Goal: Task Accomplishment & Management: Complete application form

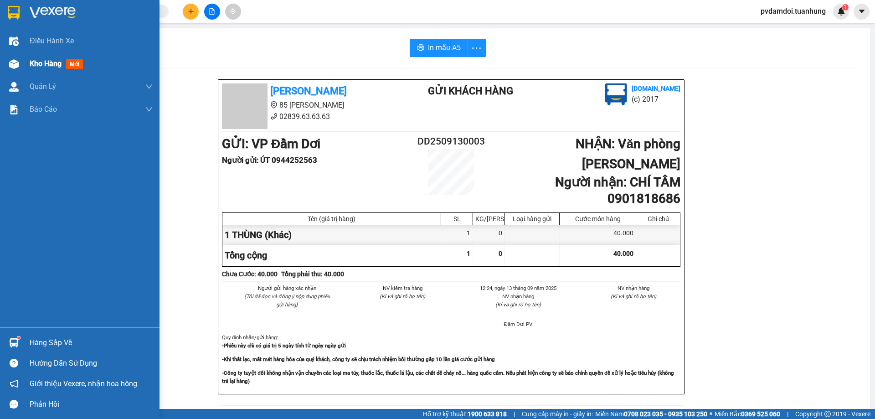
drag, startPoint x: 20, startPoint y: 59, endPoint x: 83, endPoint y: 68, distance: 63.5
click at [22, 59] on div "Kho hàng mới" at bounding box center [79, 63] width 159 height 23
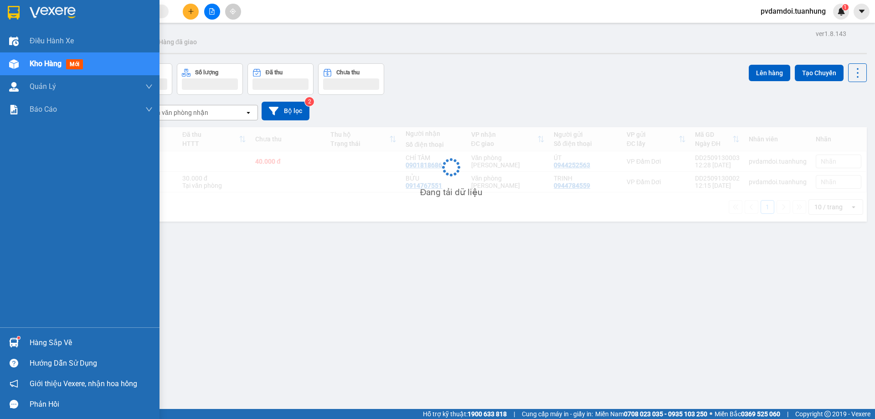
click at [83, 68] on span "mới" at bounding box center [74, 64] width 17 height 10
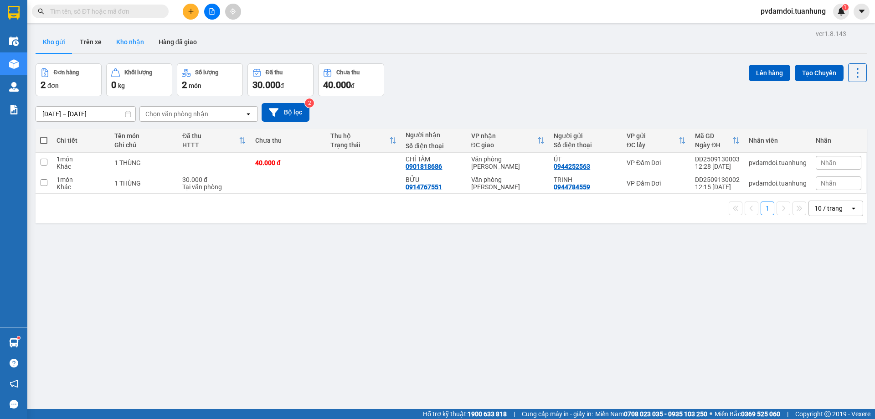
click at [133, 47] on button "Kho nhận" at bounding box center [130, 42] width 42 height 22
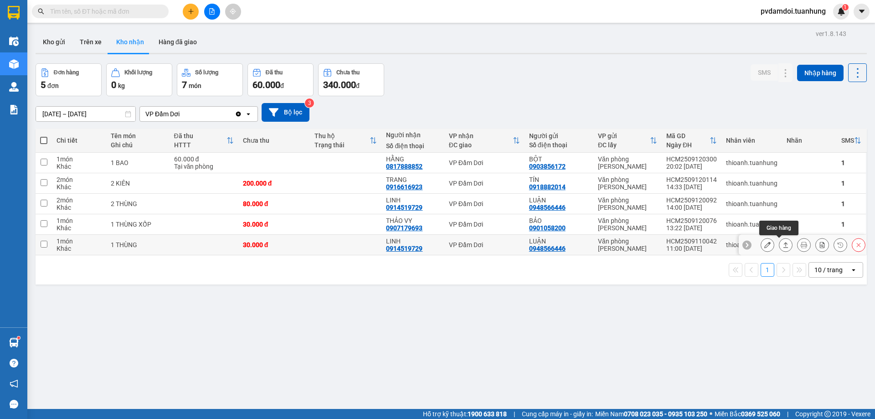
click at [782, 245] on icon at bounding box center [785, 244] width 6 height 6
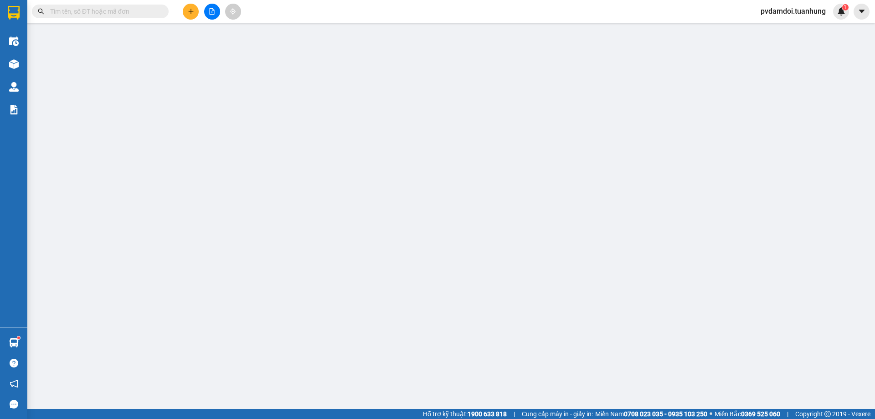
type input "0948566446"
type input "LUẬN"
type input "0914519729"
type input "LINH"
type input "30.000"
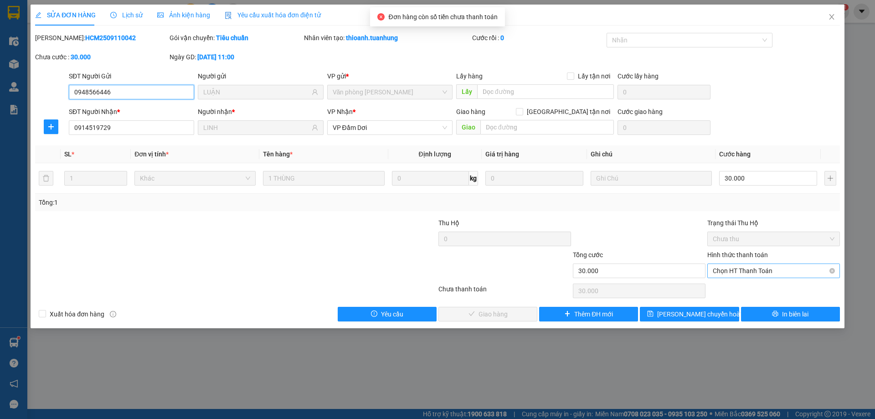
drag, startPoint x: 750, startPoint y: 268, endPoint x: 749, endPoint y: 273, distance: 5.2
click at [751, 268] on span "Chọn HT Thanh Toán" at bounding box center [774, 271] width 122 height 14
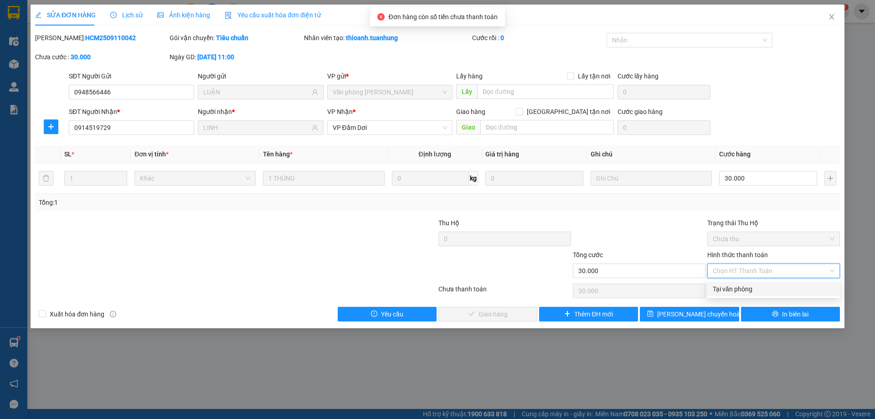
click at [746, 292] on div "Tại văn phòng" at bounding box center [774, 289] width 122 height 10
type input "0"
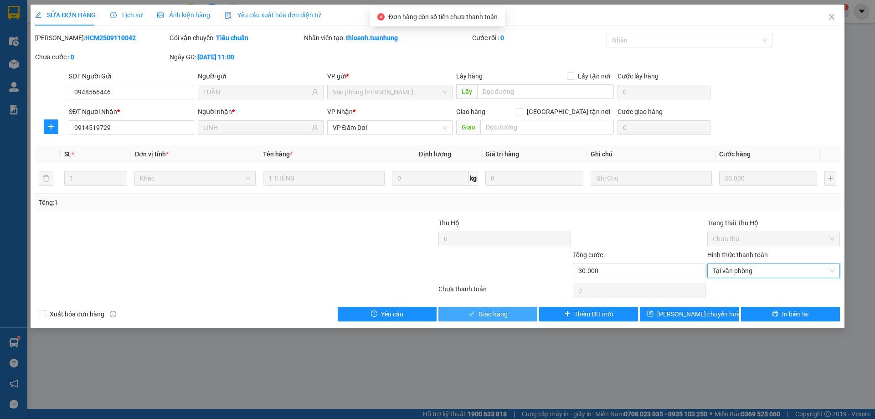
click at [483, 314] on span "Giao hàng" at bounding box center [492, 314] width 29 height 10
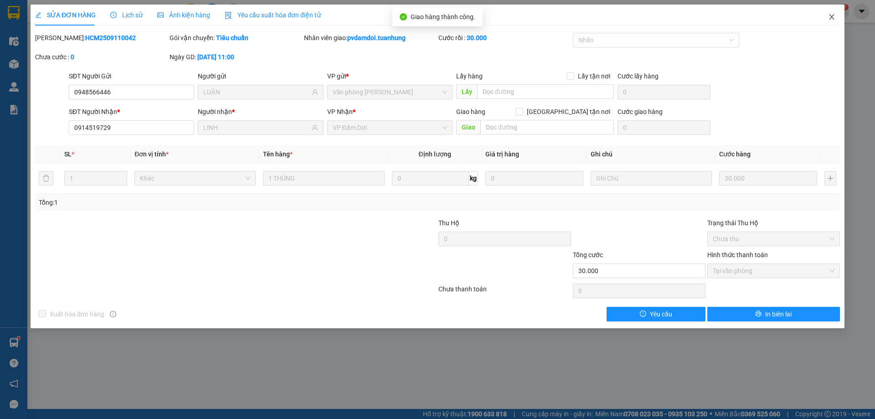
click at [831, 16] on icon "close" at bounding box center [831, 16] width 7 height 7
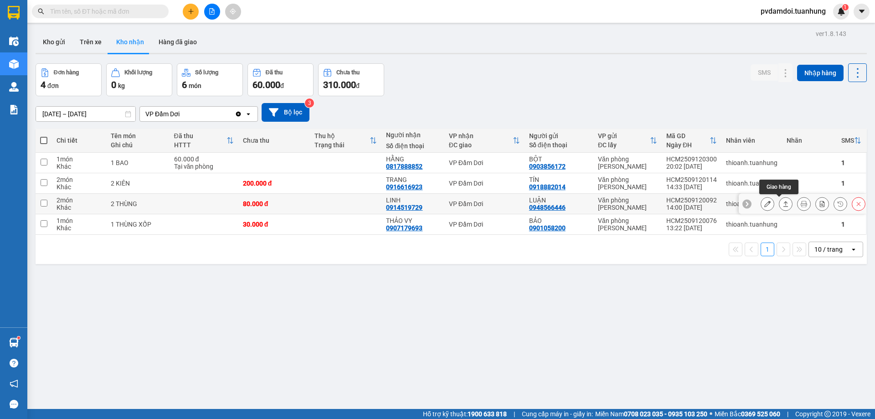
click at [779, 202] on button at bounding box center [785, 204] width 13 height 16
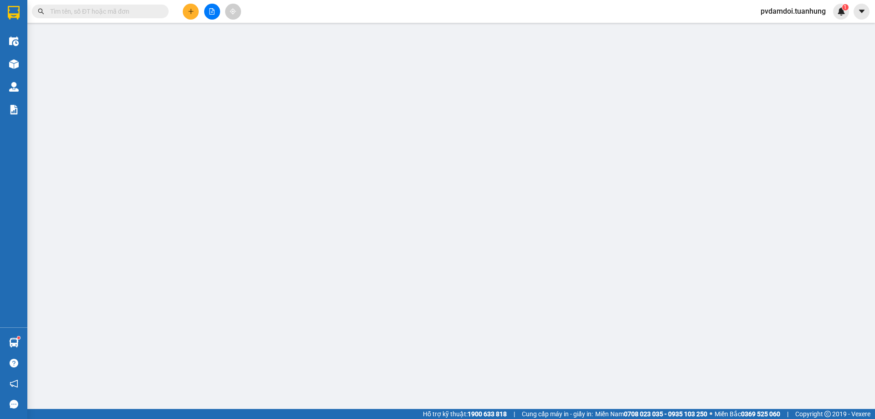
type input "0948566446"
type input "LUẬN"
type input "0914519729"
type input "LINH"
type input "80.000"
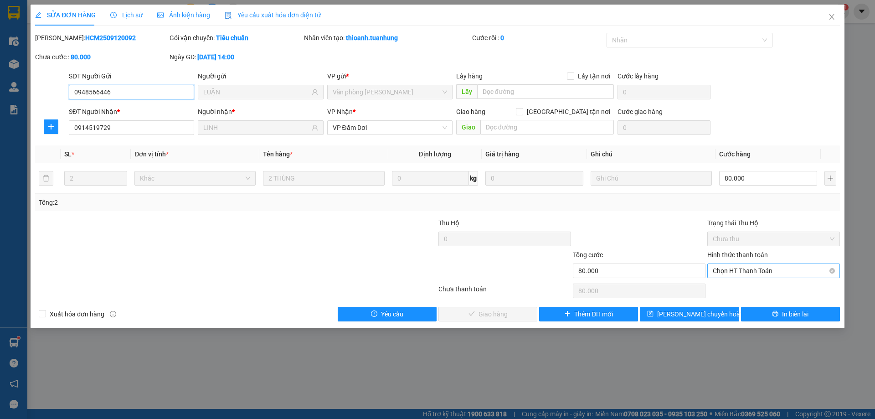
click at [764, 274] on span "Chọn HT Thanh Toán" at bounding box center [774, 271] width 122 height 14
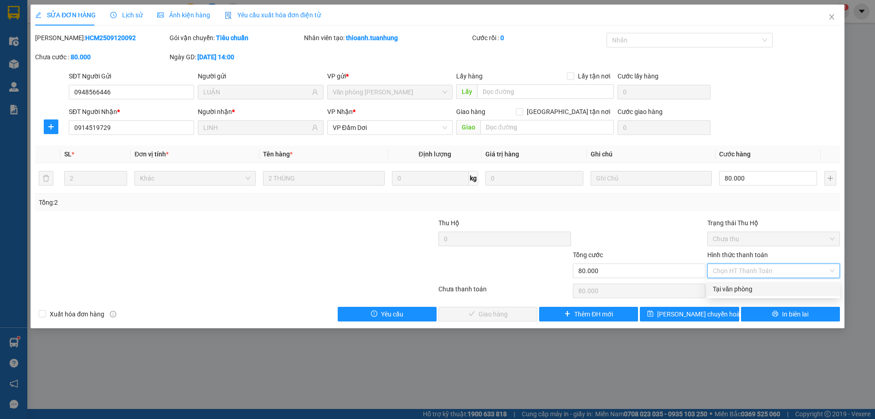
drag, startPoint x: 760, startPoint y: 292, endPoint x: 747, endPoint y: 295, distance: 13.0
click at [758, 292] on div "Tại văn phòng" at bounding box center [774, 289] width 122 height 10
type input "0"
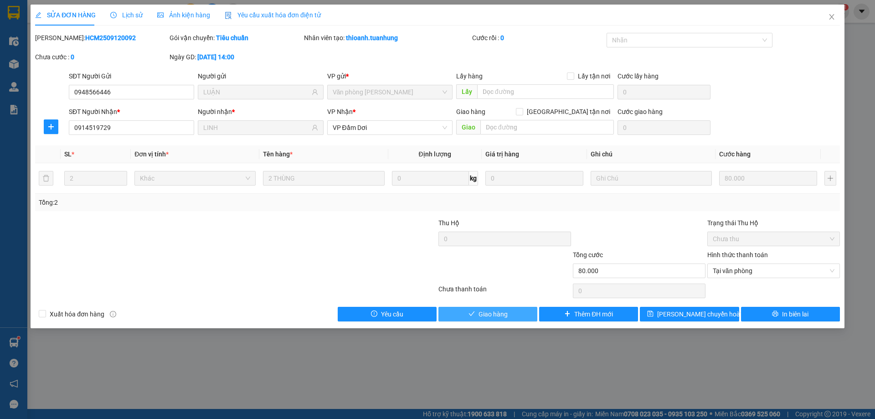
click at [485, 314] on span "Giao hàng" at bounding box center [492, 314] width 29 height 10
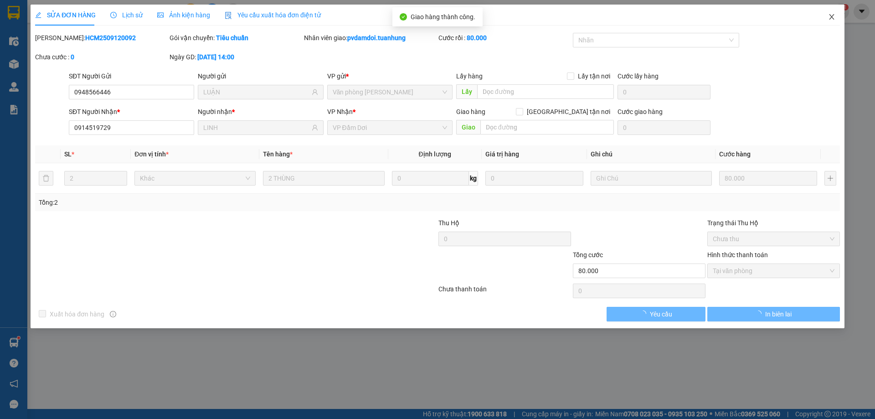
click at [828, 18] on icon "close" at bounding box center [831, 16] width 7 height 7
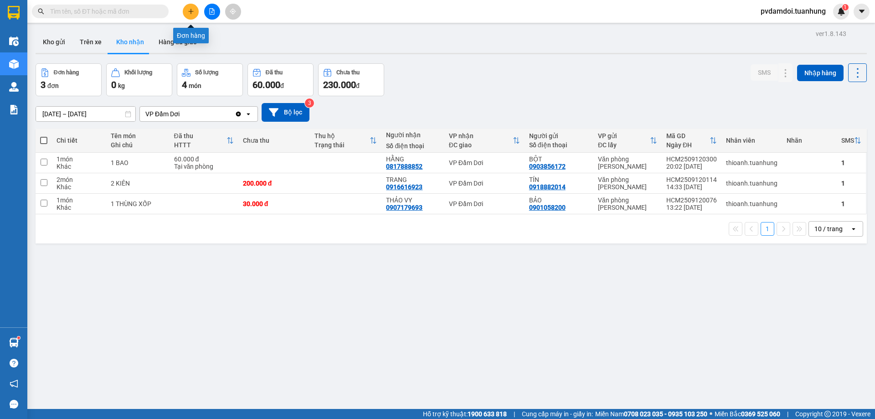
click at [192, 9] on icon "plus" at bounding box center [191, 11] width 6 height 6
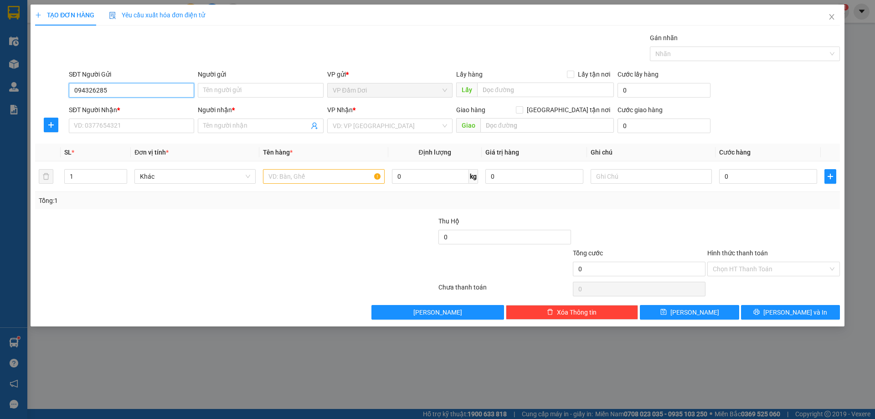
type input "0943262859"
click at [142, 106] on div "0943262859 - TIỀN" at bounding box center [131, 108] width 114 height 10
type input "TIỀN"
type input "0943262859"
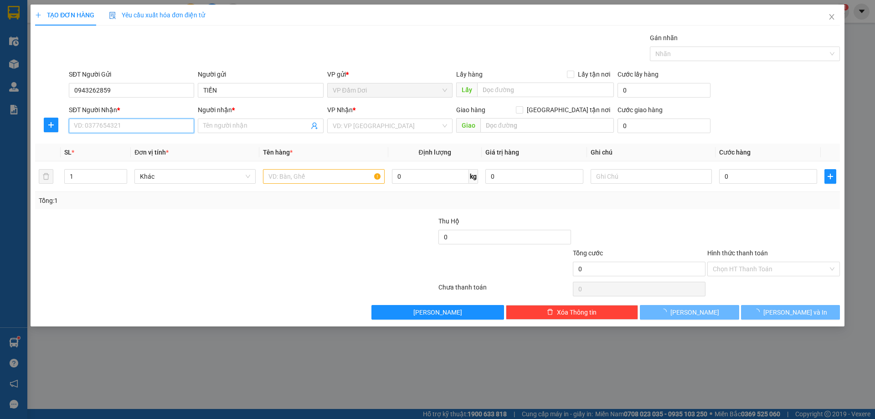
click at [135, 133] on div "SĐT Người Nhận * VD: 0377654321" at bounding box center [131, 121] width 125 height 32
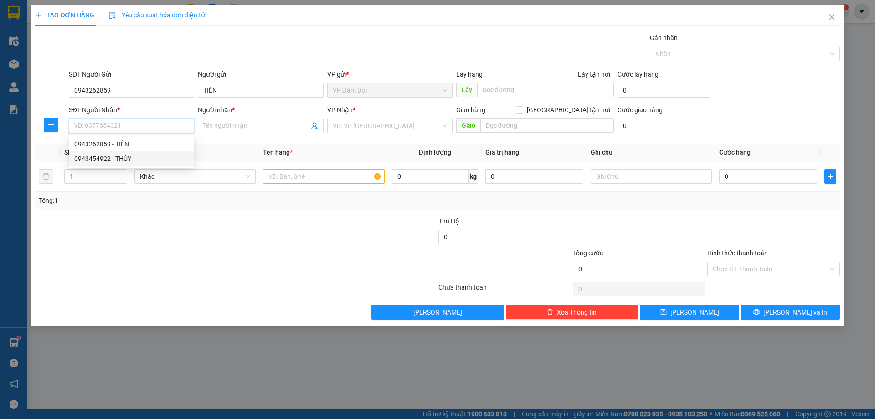
click at [121, 154] on div "0943454922 - THÚY" at bounding box center [131, 159] width 114 height 10
type input "0943454922"
type input "THÚY"
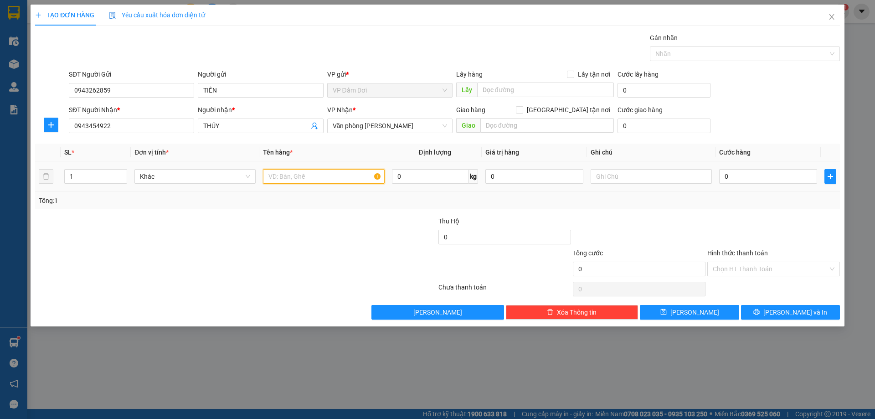
click at [282, 175] on input "text" at bounding box center [323, 176] width 121 height 15
type input "1 THÙNG"
click at [755, 171] on input "0" at bounding box center [768, 176] width 98 height 15
type input "003"
type input "3"
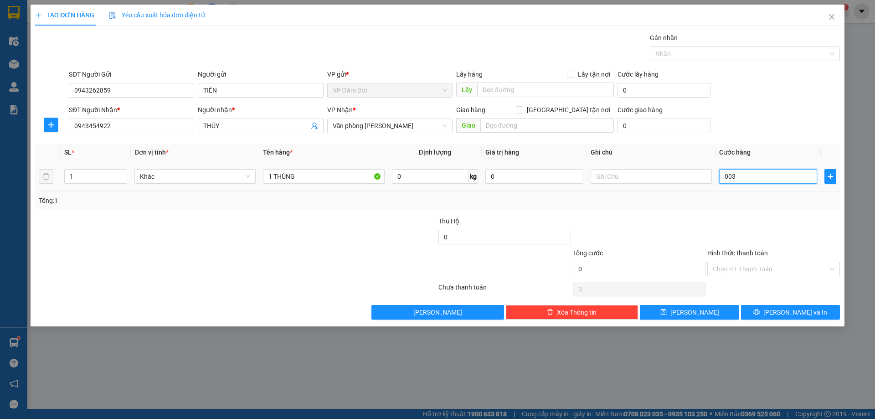
type input "3"
type input "0.030"
type input "30"
click at [742, 211] on div "Transit Pickup Surcharge Ids Transit Deliver Surcharge Ids Transit Deliver Surc…" at bounding box center [437, 176] width 805 height 287
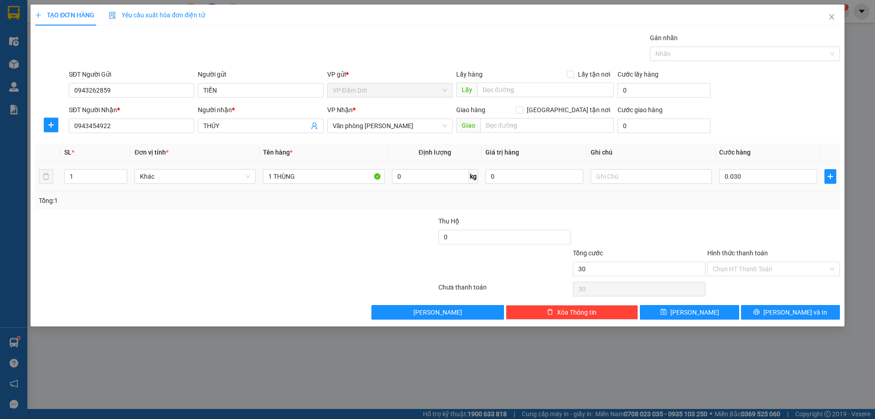
type input "30.000"
click at [747, 274] on input "Hình thức thanh toán" at bounding box center [770, 269] width 115 height 14
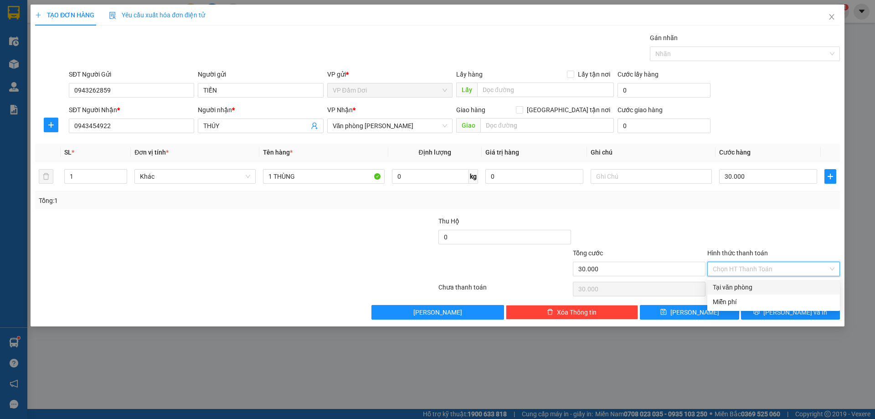
click at [739, 284] on div "Tại văn phòng" at bounding box center [774, 287] width 122 height 10
type input "30.000"
click at [771, 309] on button "[PERSON_NAME] và In" at bounding box center [790, 312] width 99 height 15
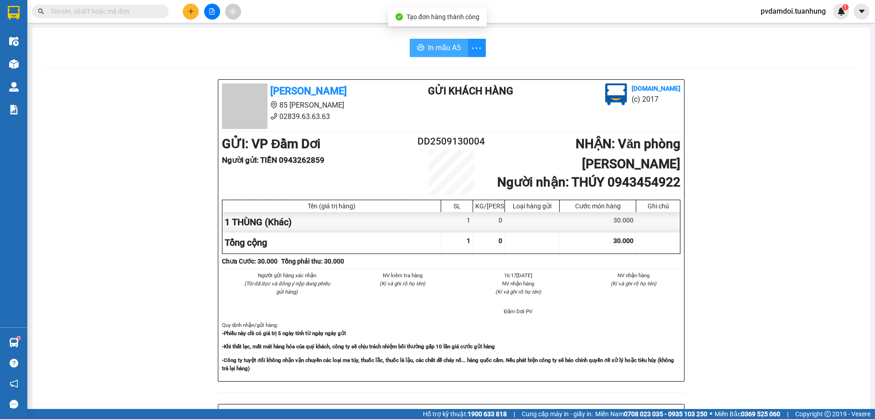
click at [435, 47] on span "In mẫu A5" at bounding box center [444, 47] width 33 height 11
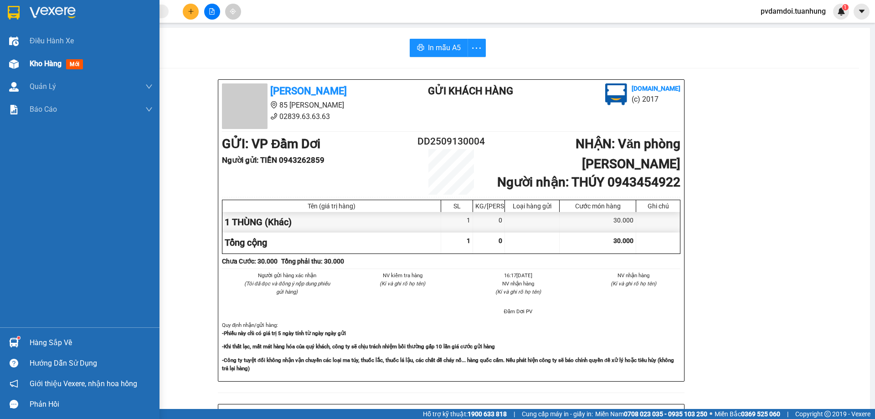
click at [0, 64] on div "Kho hàng mới" at bounding box center [79, 63] width 159 height 23
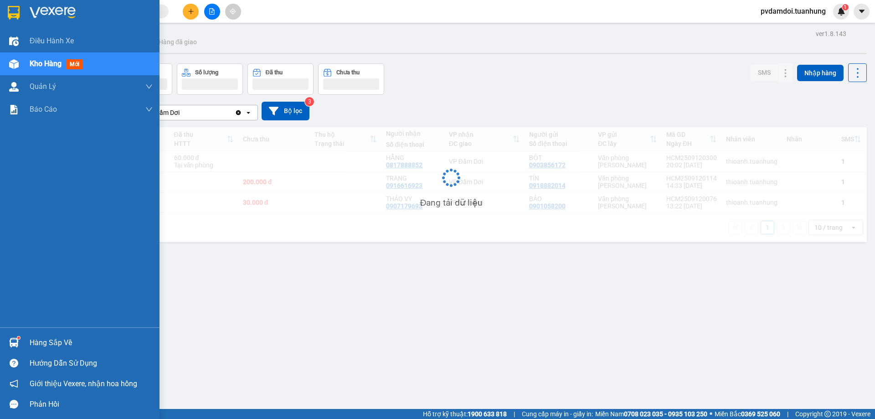
drag, startPoint x: 12, startPoint y: 61, endPoint x: 21, endPoint y: 61, distance: 9.6
click at [12, 61] on img at bounding box center [14, 64] width 10 height 10
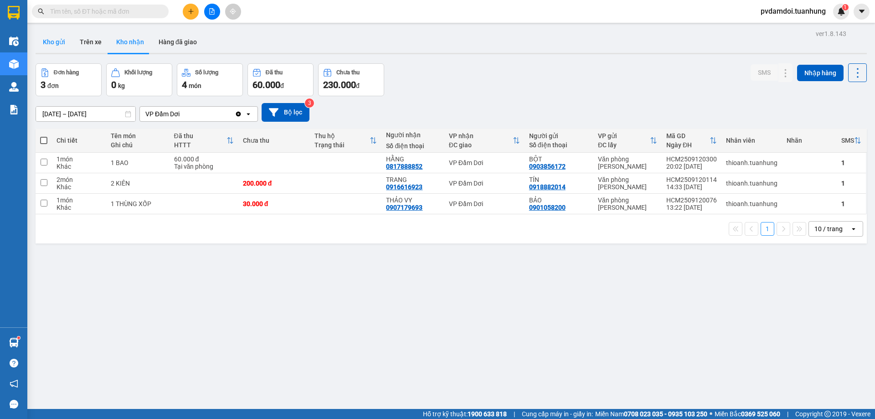
click at [61, 44] on button "Kho gửi" at bounding box center [54, 42] width 37 height 22
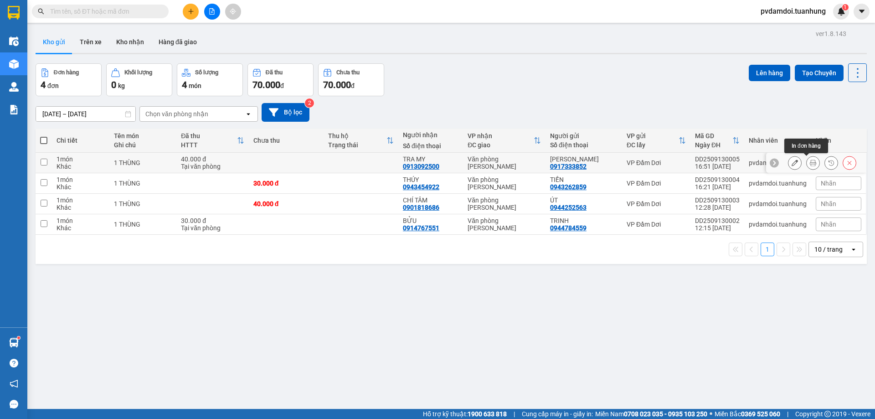
click at [810, 163] on icon at bounding box center [813, 162] width 6 height 6
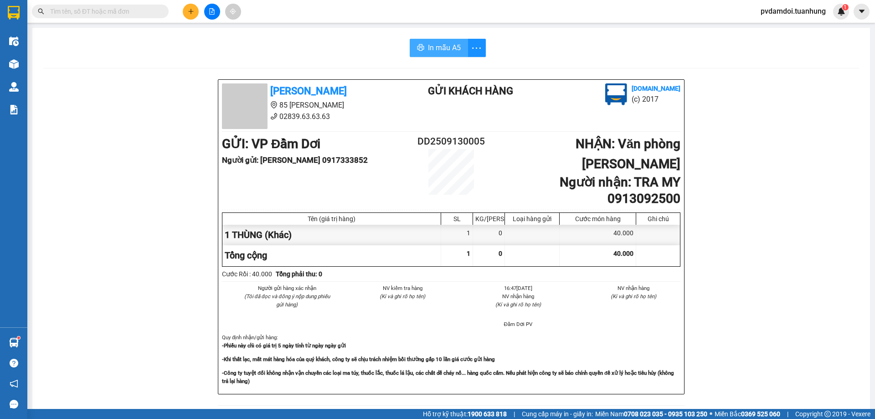
click at [450, 54] on button "In mẫu A5" at bounding box center [439, 48] width 58 height 18
click at [190, 19] on div "Kết quả tìm kiếm ( 0 ) Bộ lọc No Data pvdamdoi.tuanhung 1" at bounding box center [437, 11] width 875 height 23
click at [190, 5] on div "Kết quả tìm kiếm ( 0 ) Bộ lọc No Data pvdamdoi.tuanhung 1" at bounding box center [437, 11] width 875 height 23
click at [189, 7] on button at bounding box center [191, 12] width 16 height 16
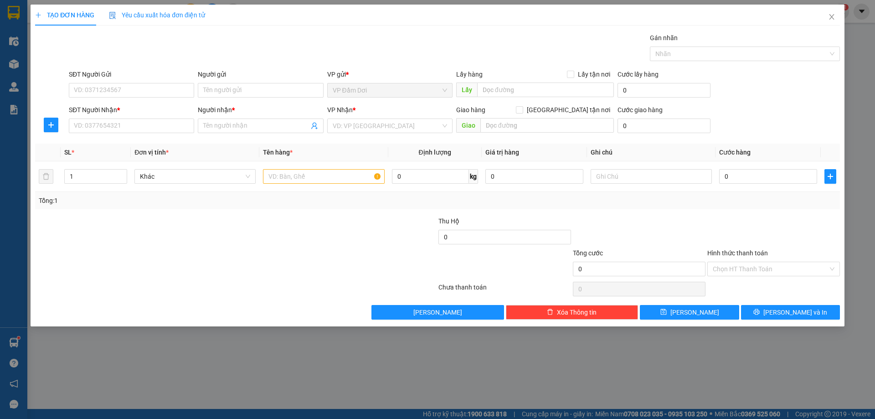
click at [5, 44] on div "TẠO ĐƠN HÀNG Yêu cầu xuất hóa đơn điện tử Transit Pickup Surcharge Ids Transit …" at bounding box center [437, 209] width 875 height 419
click at [836, 20] on span "Close" at bounding box center [832, 18] width 26 height 26
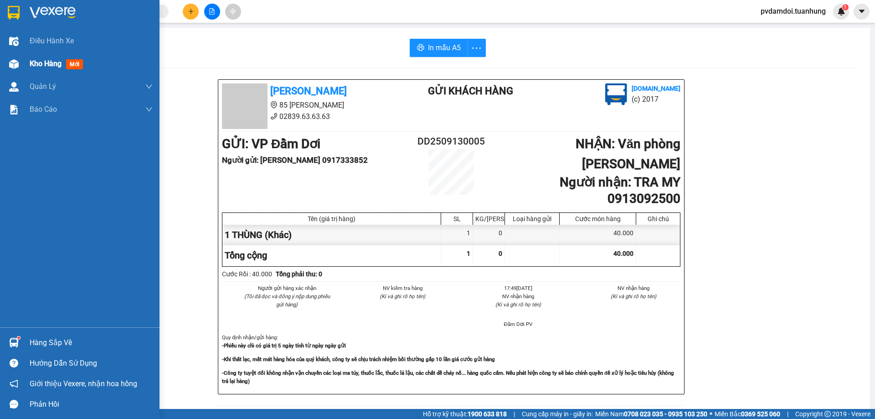
click at [15, 62] on img at bounding box center [14, 64] width 10 height 10
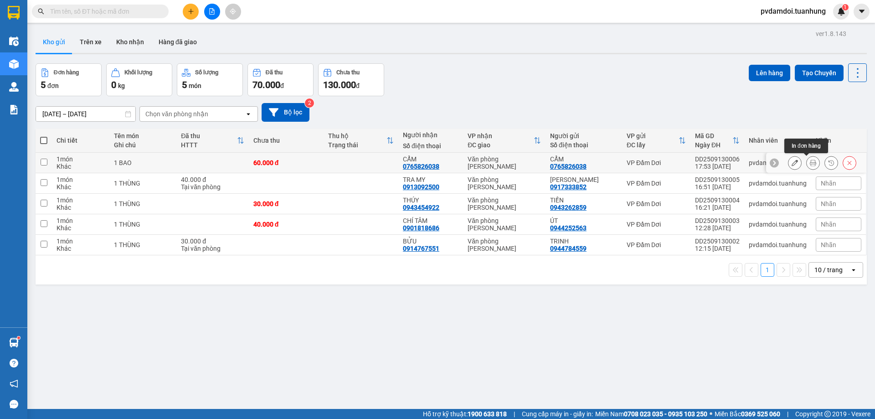
click at [810, 164] on icon at bounding box center [813, 162] width 6 height 6
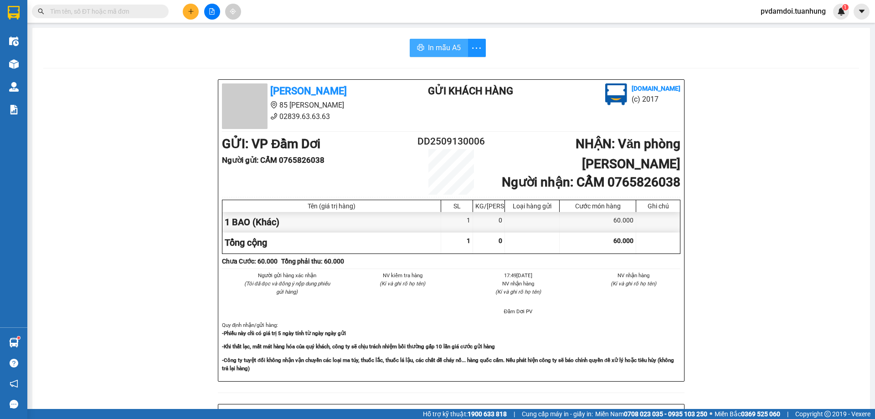
click at [453, 48] on span "In mẫu A5" at bounding box center [444, 47] width 33 height 11
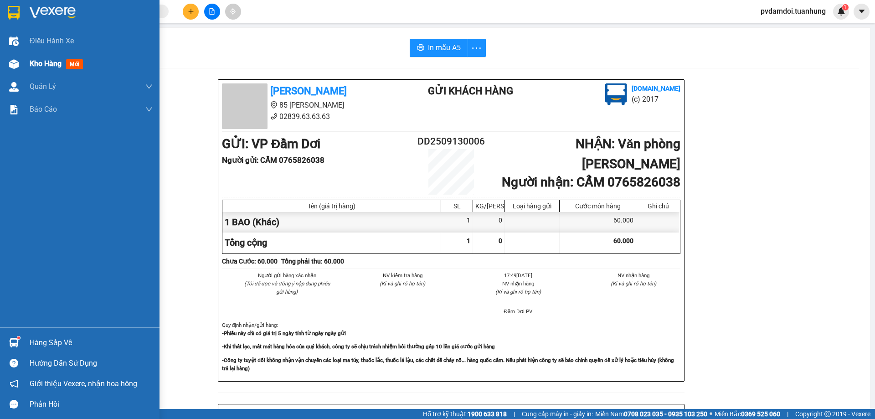
click at [19, 67] on div at bounding box center [14, 64] width 16 height 16
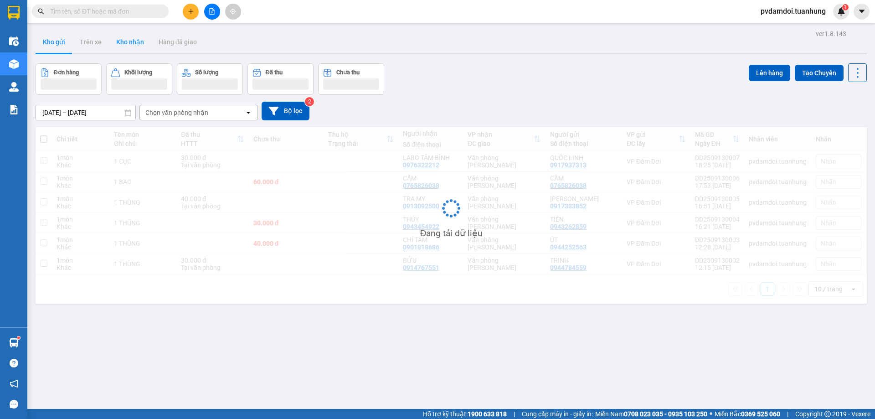
click at [118, 38] on button "Kho nhận" at bounding box center [130, 42] width 42 height 22
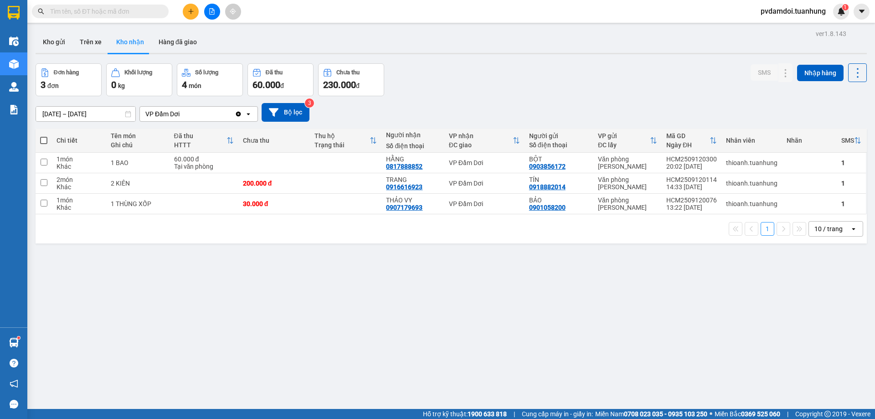
click at [129, 41] on button "Kho nhận" at bounding box center [130, 42] width 42 height 22
click at [51, 51] on button "Kho gửi" at bounding box center [54, 42] width 37 height 22
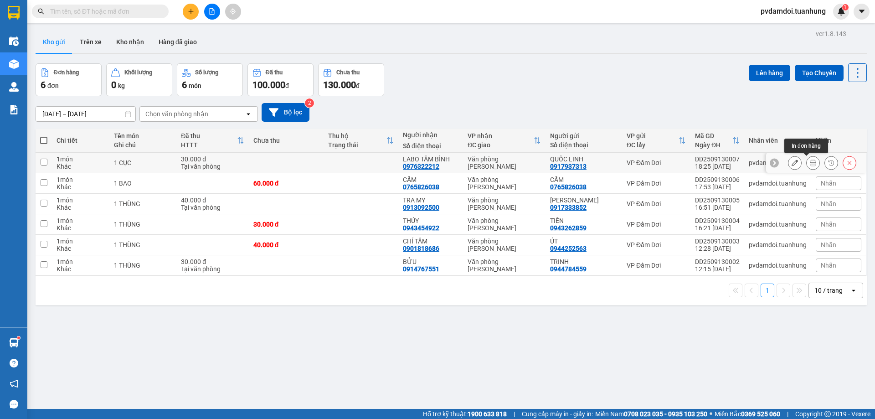
click at [810, 164] on icon at bounding box center [813, 162] width 6 height 6
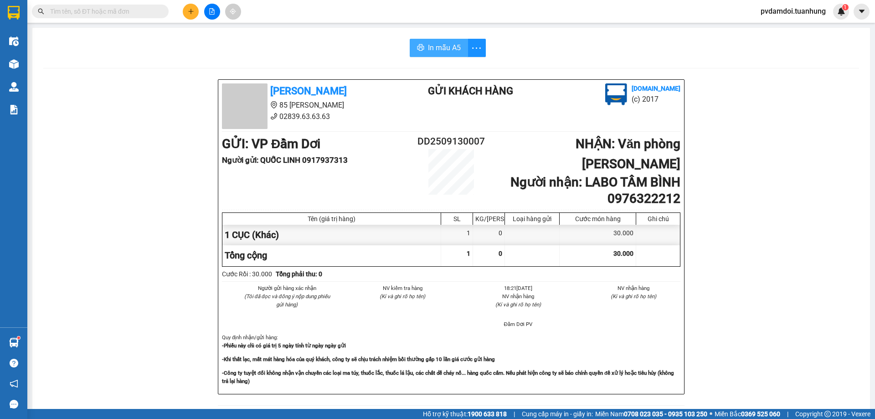
click at [438, 44] on span "In mẫu A5" at bounding box center [444, 47] width 33 height 11
click at [189, 5] on button at bounding box center [191, 12] width 16 height 16
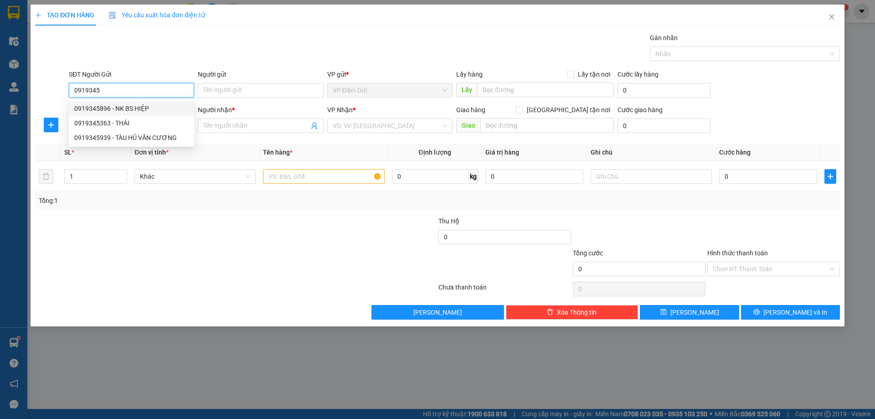
click at [116, 104] on div "0919345896 - NK BS HIỆP" at bounding box center [131, 108] width 114 height 10
type input "0919345896"
type input "NK BS HIỆP"
type input "0919345896"
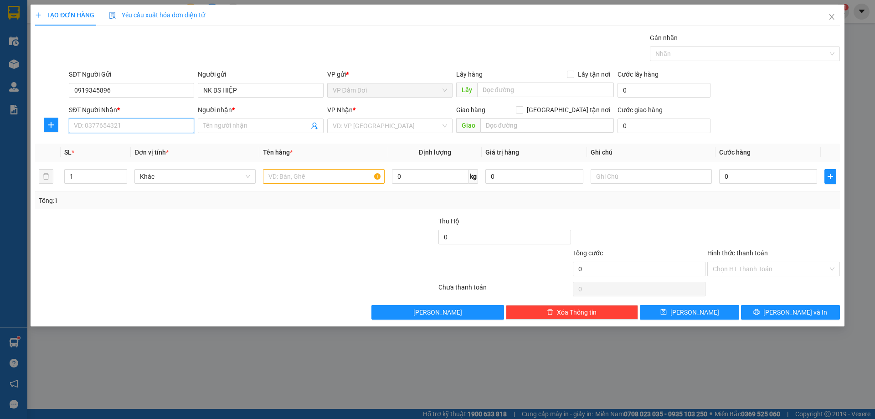
click at [123, 123] on input "SĐT Người Nhận *" at bounding box center [131, 125] width 125 height 15
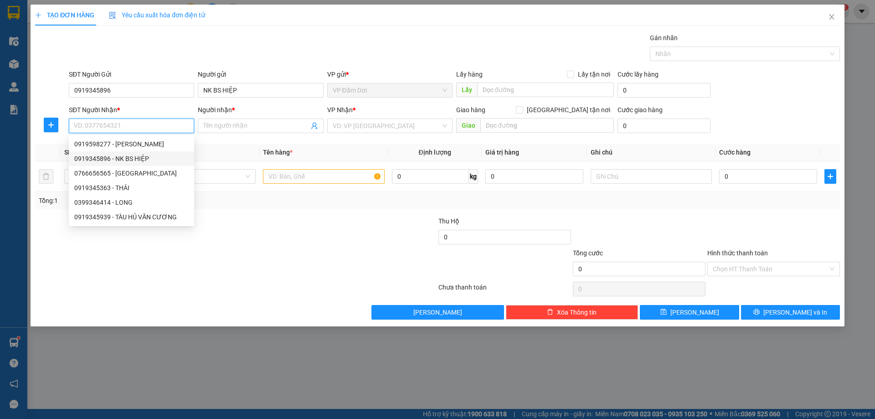
click at [144, 158] on div "0919345896 - NK BS HIỆP" at bounding box center [131, 159] width 114 height 10
type input "0919345896"
type input "NK BS HIỆP"
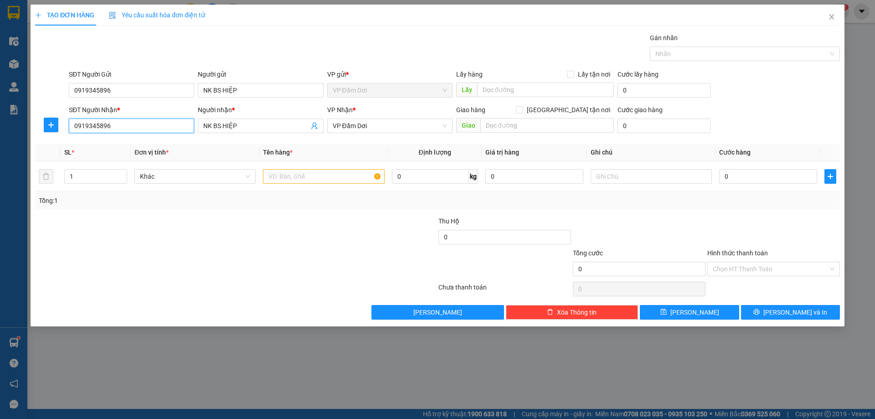
click at [147, 127] on input "0919345896" at bounding box center [131, 125] width 125 height 15
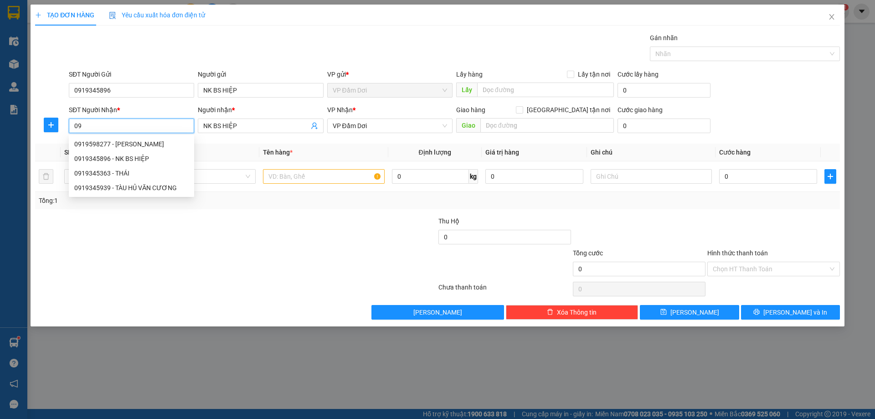
type input "0"
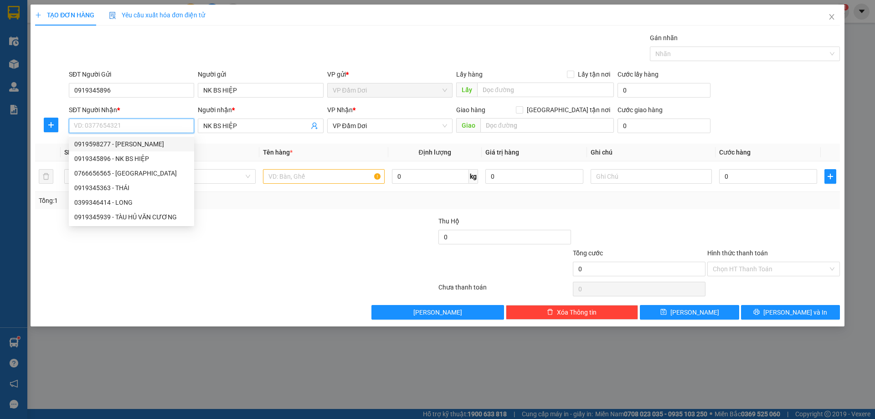
click at [135, 141] on div "0919598277 - [PERSON_NAME]" at bounding box center [131, 144] width 114 height 10
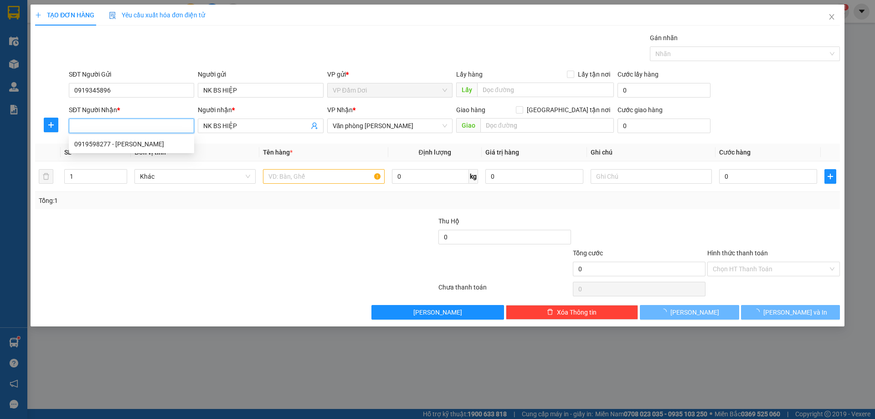
type input "0919598277"
type input "[PERSON_NAME]"
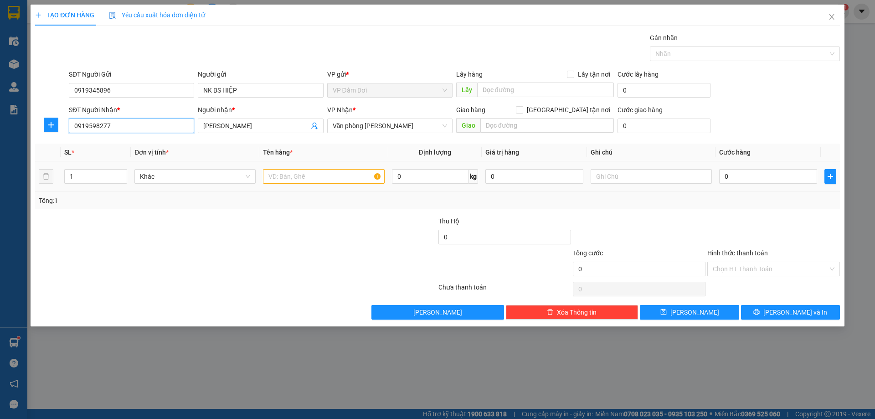
type input "0919598277"
click at [306, 174] on input "text" at bounding box center [323, 176] width 121 height 15
type input "1 CỤC"
click at [743, 184] on div "0" at bounding box center [768, 176] width 98 height 18
drag, startPoint x: 743, startPoint y: 175, endPoint x: 761, endPoint y: 167, distance: 20.2
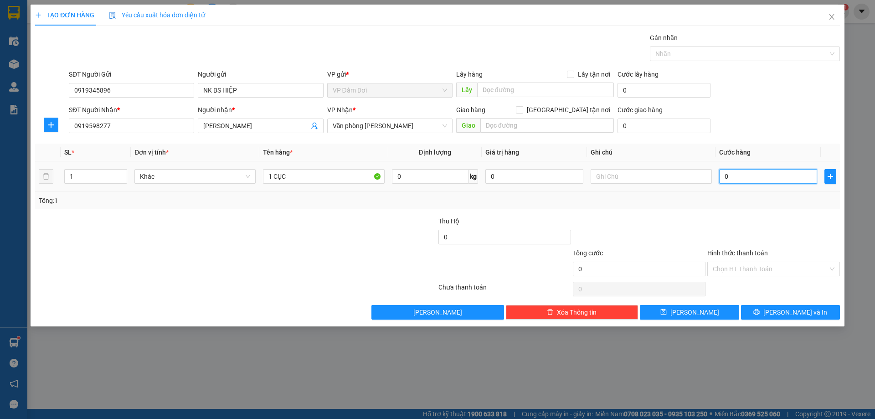
click at [743, 175] on input "0" at bounding box center [768, 176] width 98 height 15
type input "003"
type input "3"
type input "0.030"
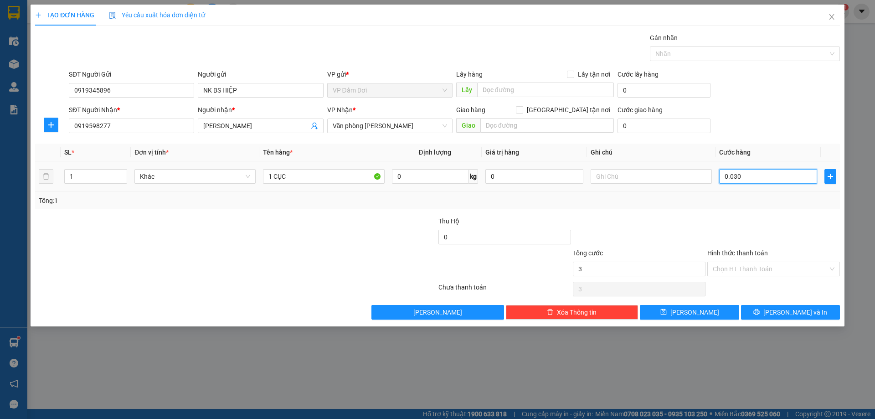
type input "30"
click at [757, 216] on div at bounding box center [773, 232] width 134 height 32
type input "30.000"
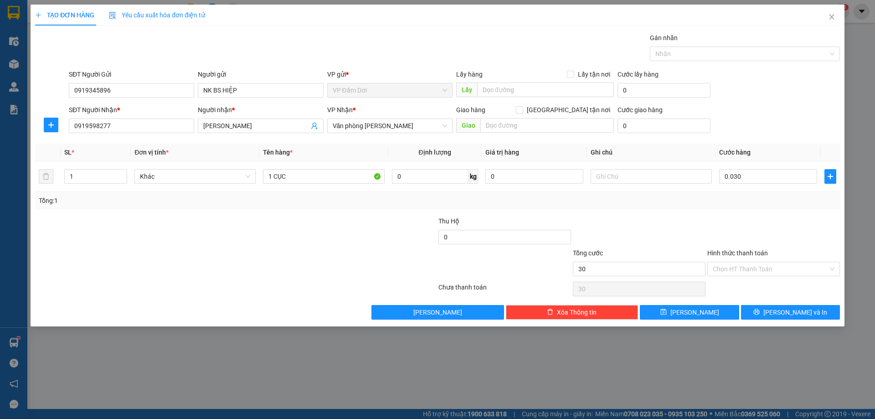
type input "30.000"
click at [802, 272] on input "Hình thức thanh toán" at bounding box center [770, 269] width 115 height 14
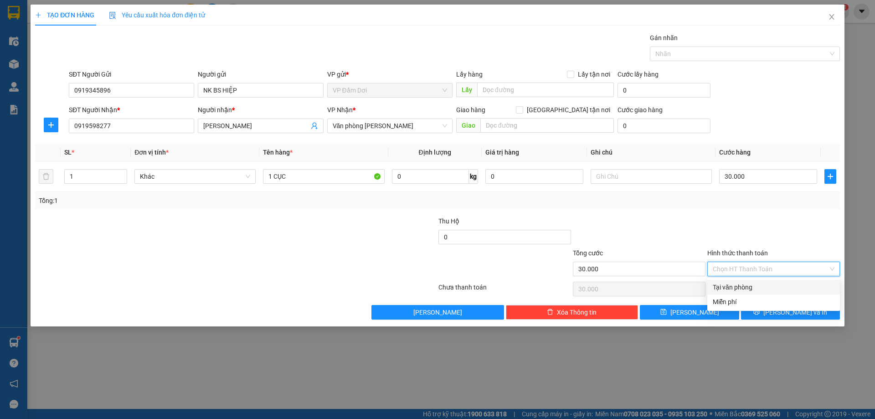
click at [767, 232] on div at bounding box center [773, 232] width 134 height 32
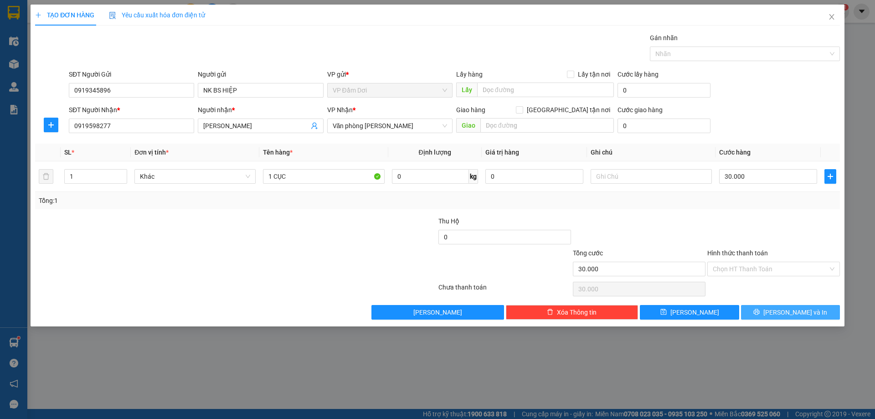
click at [760, 312] on icon "printer" at bounding box center [757, 312] width 6 height 6
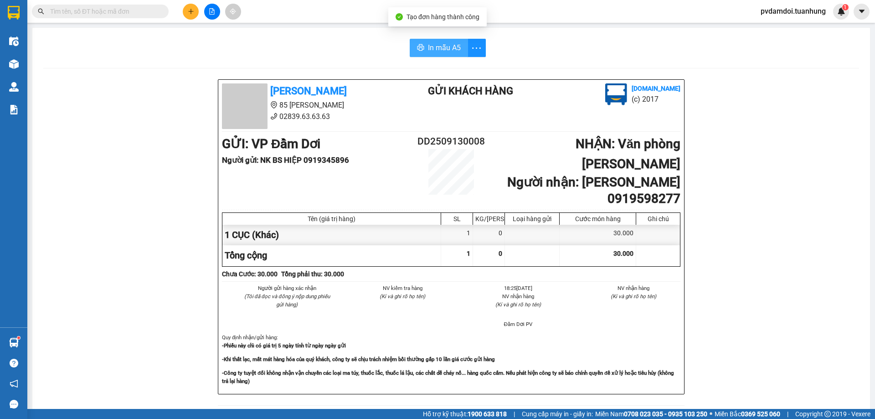
click at [452, 53] on span "In mẫu A5" at bounding box center [444, 47] width 33 height 11
